Goal: Task Accomplishment & Management: Manage account settings

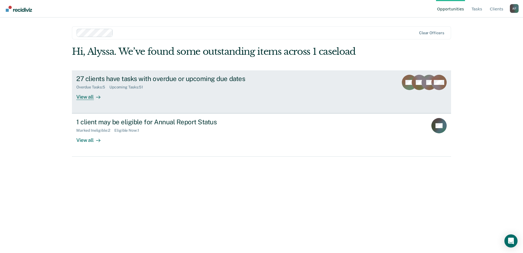
click at [112, 81] on div "27 clients have tasks with overdue or upcoming due dates" at bounding box center [172, 79] width 192 height 8
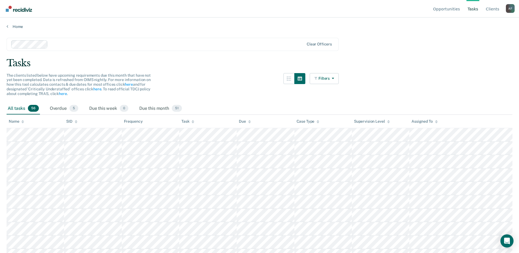
scroll to position [27, 0]
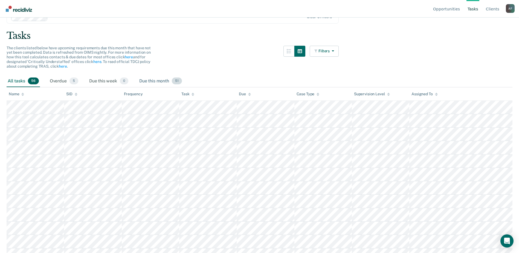
click at [160, 85] on div "Due this month 51" at bounding box center [160, 81] width 45 height 12
click at [16, 94] on div "Name" at bounding box center [16, 94] width 15 height 5
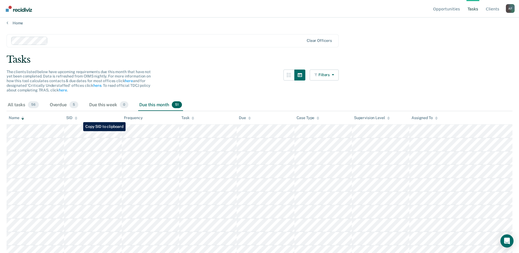
scroll to position [0, 0]
